Goal: Information Seeking & Learning: Learn about a topic

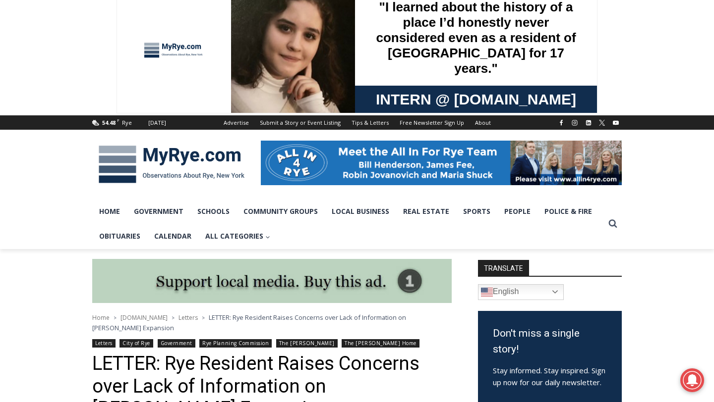
scroll to position [13, 0]
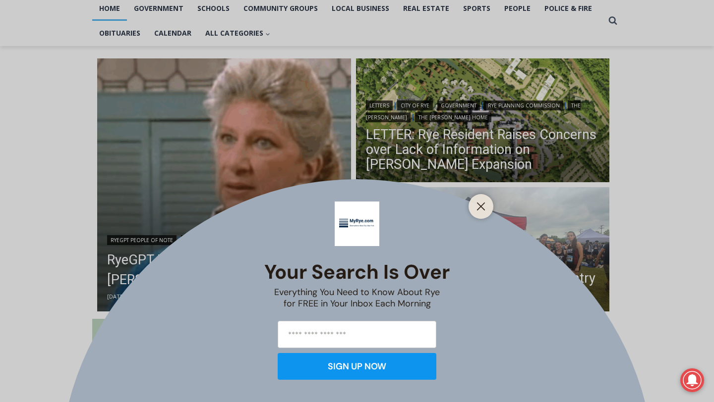
scroll to position [221, 0]
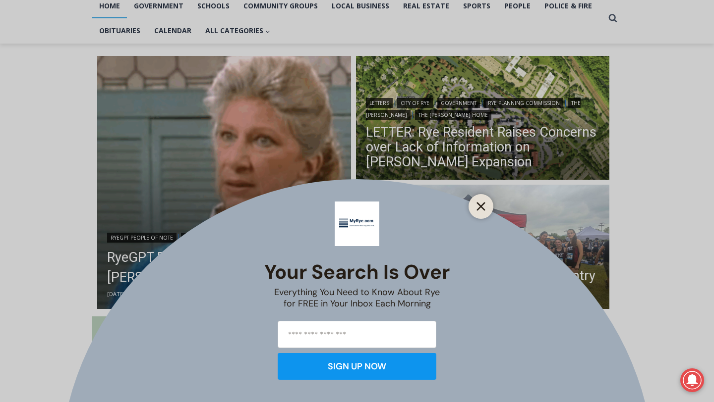
click at [477, 210] on line "Close" at bounding box center [480, 206] width 7 height 7
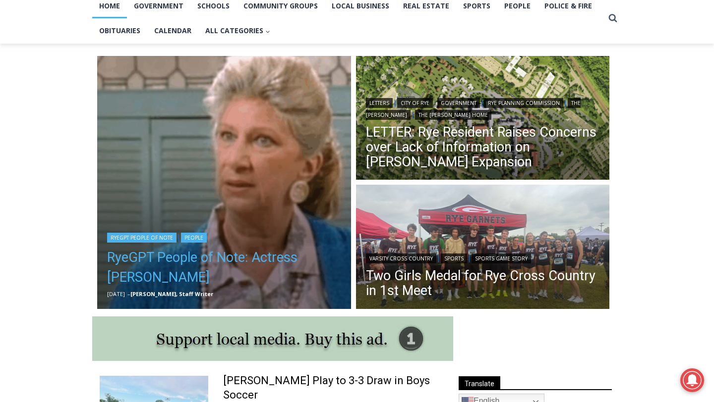
click at [228, 257] on link "RyeGPT People of Note: Actress [PERSON_NAME]" at bounding box center [224, 268] width 234 height 40
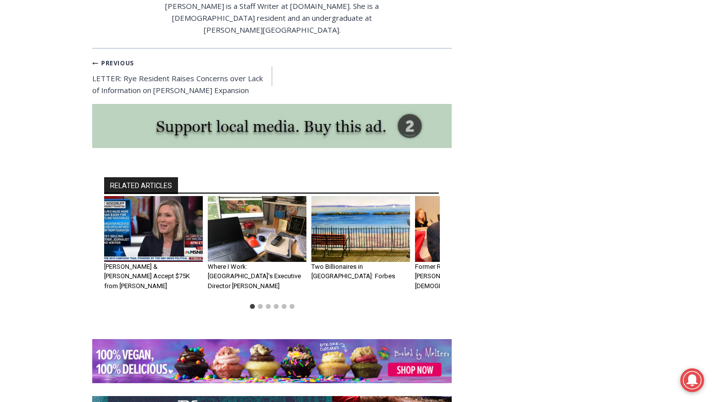
scroll to position [2210, 0]
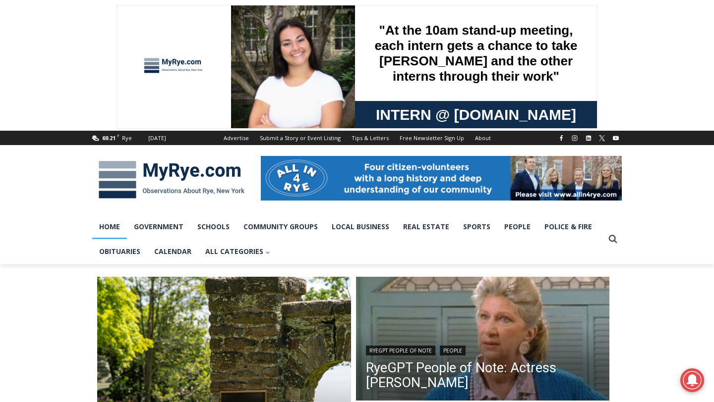
drag, startPoint x: 521, startPoint y: 0, endPoint x: 468, endPoint y: 0, distance: 53.0
click at [468, 0] on span at bounding box center [357, 65] width 714 height 131
